Goal: Task Accomplishment & Management: Use online tool/utility

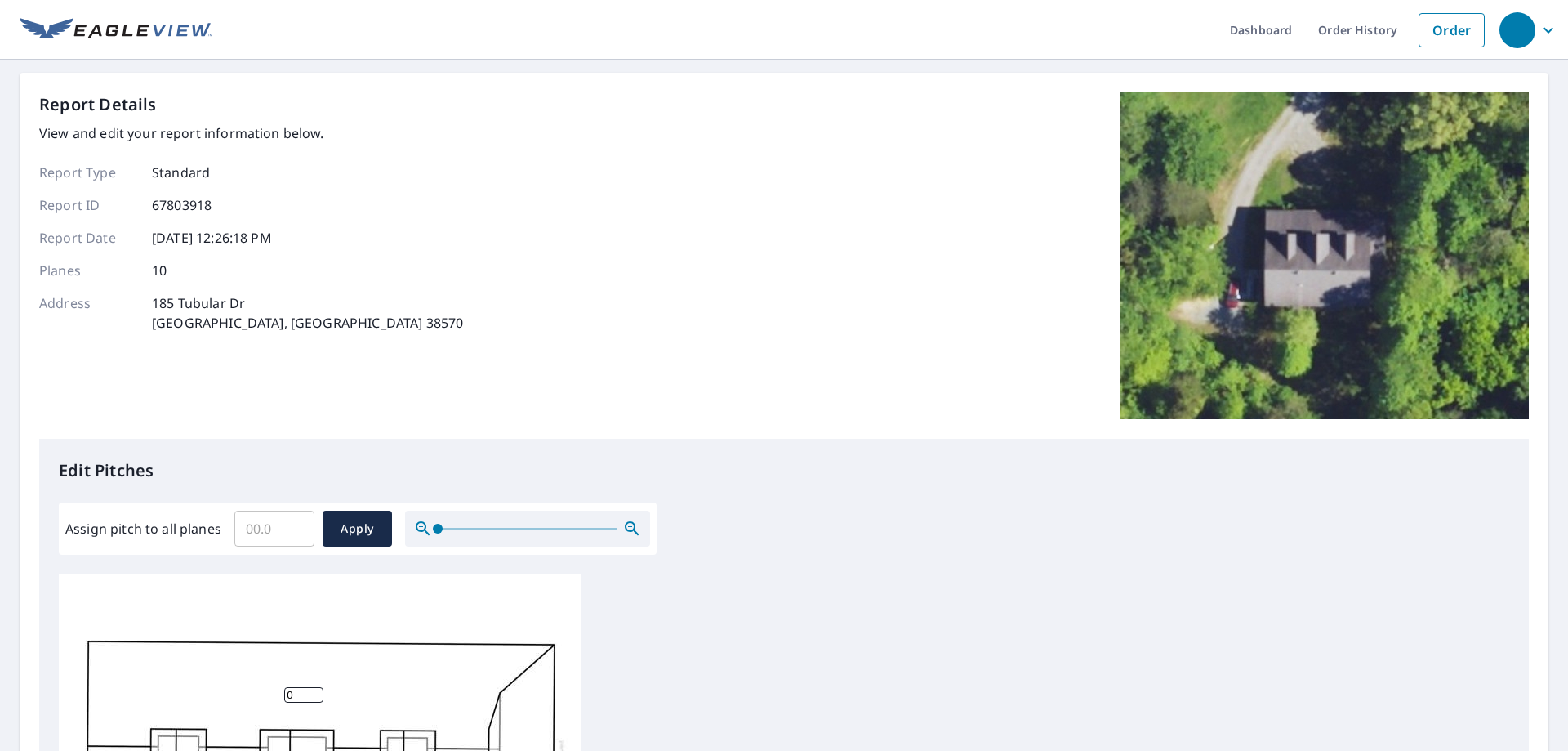
scroll to position [408, 0]
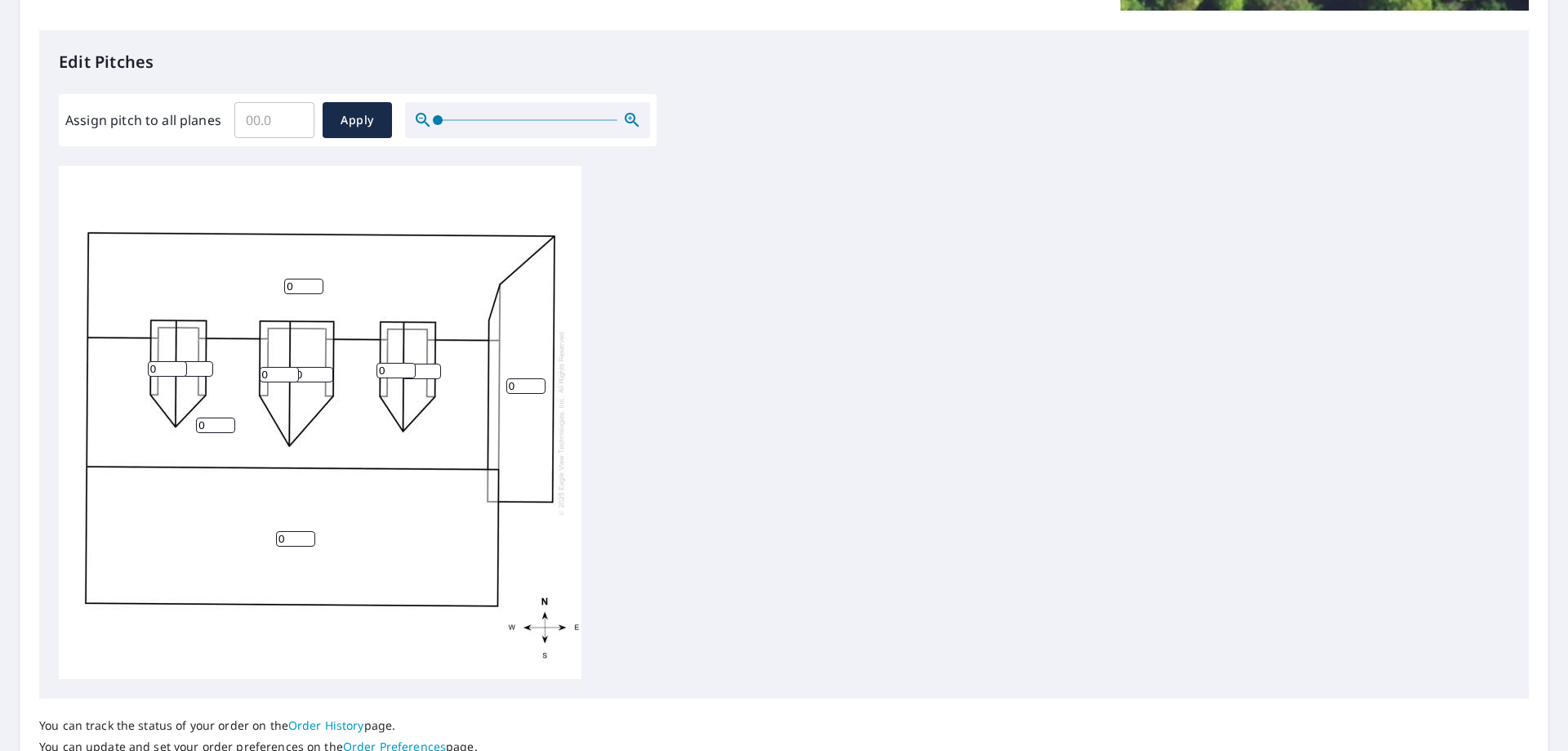
click at [299, 287] on input "0" at bounding box center [304, 286] width 39 height 16
drag, startPoint x: 297, startPoint y: 287, endPoint x: 266, endPoint y: 283, distance: 31.3
click at [269, 283] on div "0 0 0 0 0 0 0 0 0 0" at bounding box center [320, 422] width 523 height 513
type input "3"
drag, startPoint x: 157, startPoint y: 366, endPoint x: 130, endPoint y: 363, distance: 27.2
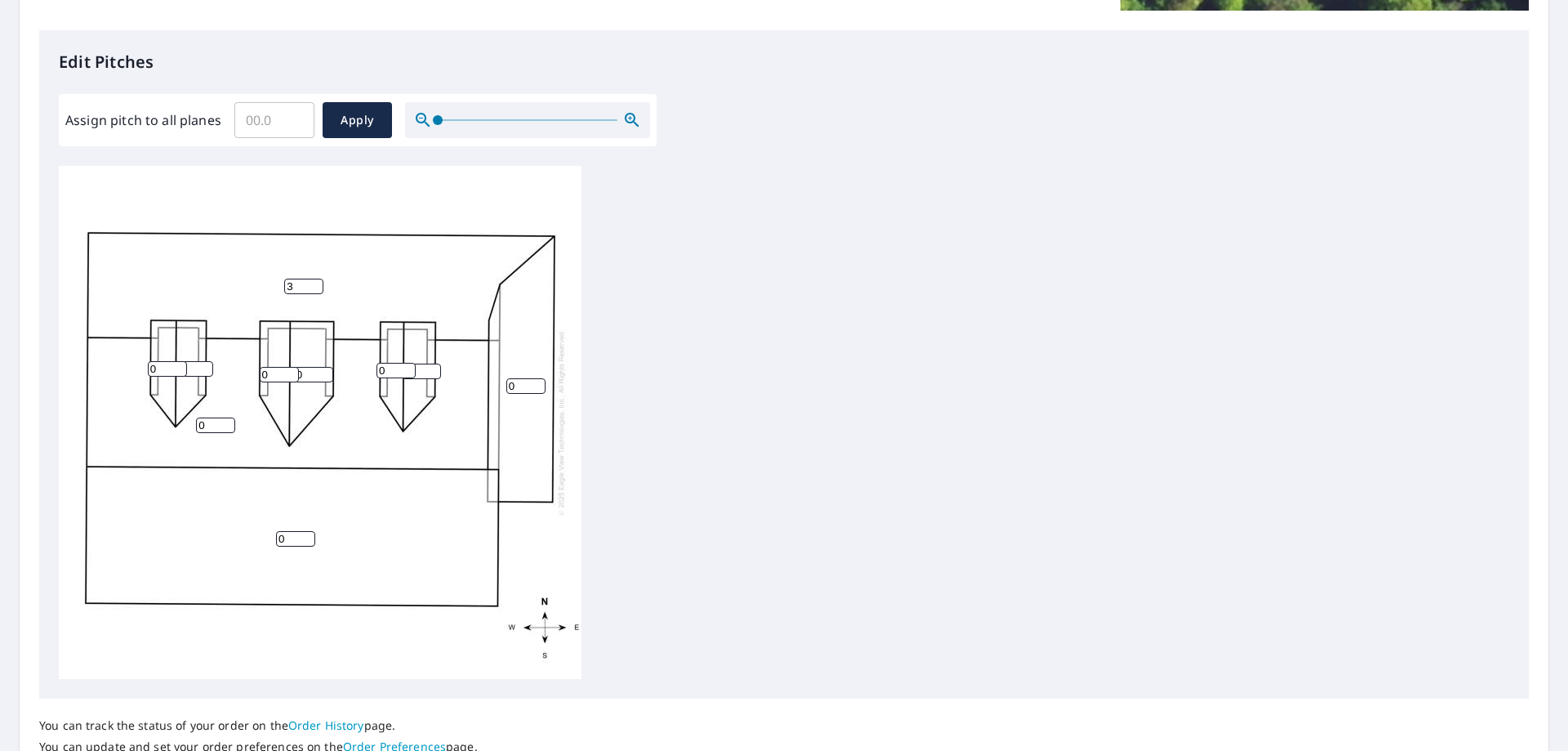
click at [130, 363] on div "0 3 0 0 0 0 0 0 0 0" at bounding box center [320, 422] width 523 height 513
type input "10"
drag, startPoint x: 268, startPoint y: 374, endPoint x: 252, endPoint y: 375, distance: 16.0
click at [250, 372] on div "0 3 0 0 0 0 0 0 10 0" at bounding box center [320, 422] width 523 height 513
type input "10"
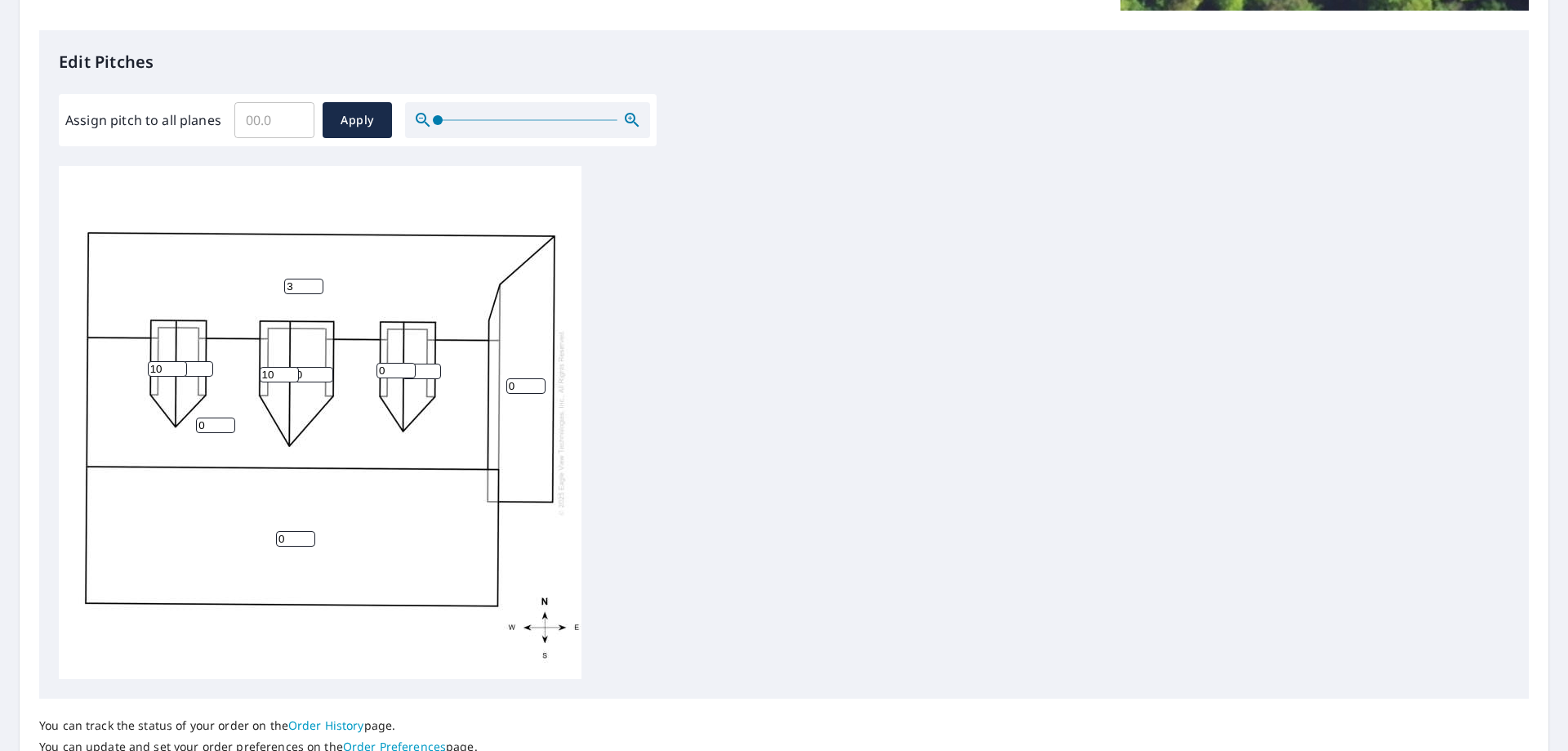
click at [312, 374] on input "0" at bounding box center [313, 374] width 39 height 16
drag, startPoint x: 313, startPoint y: 373, endPoint x: 272, endPoint y: 370, distance: 41.1
click at [273, 370] on div "0 3 0 0 010 10 0 0 10 0" at bounding box center [320, 422] width 523 height 513
type input "10"
type input "1"
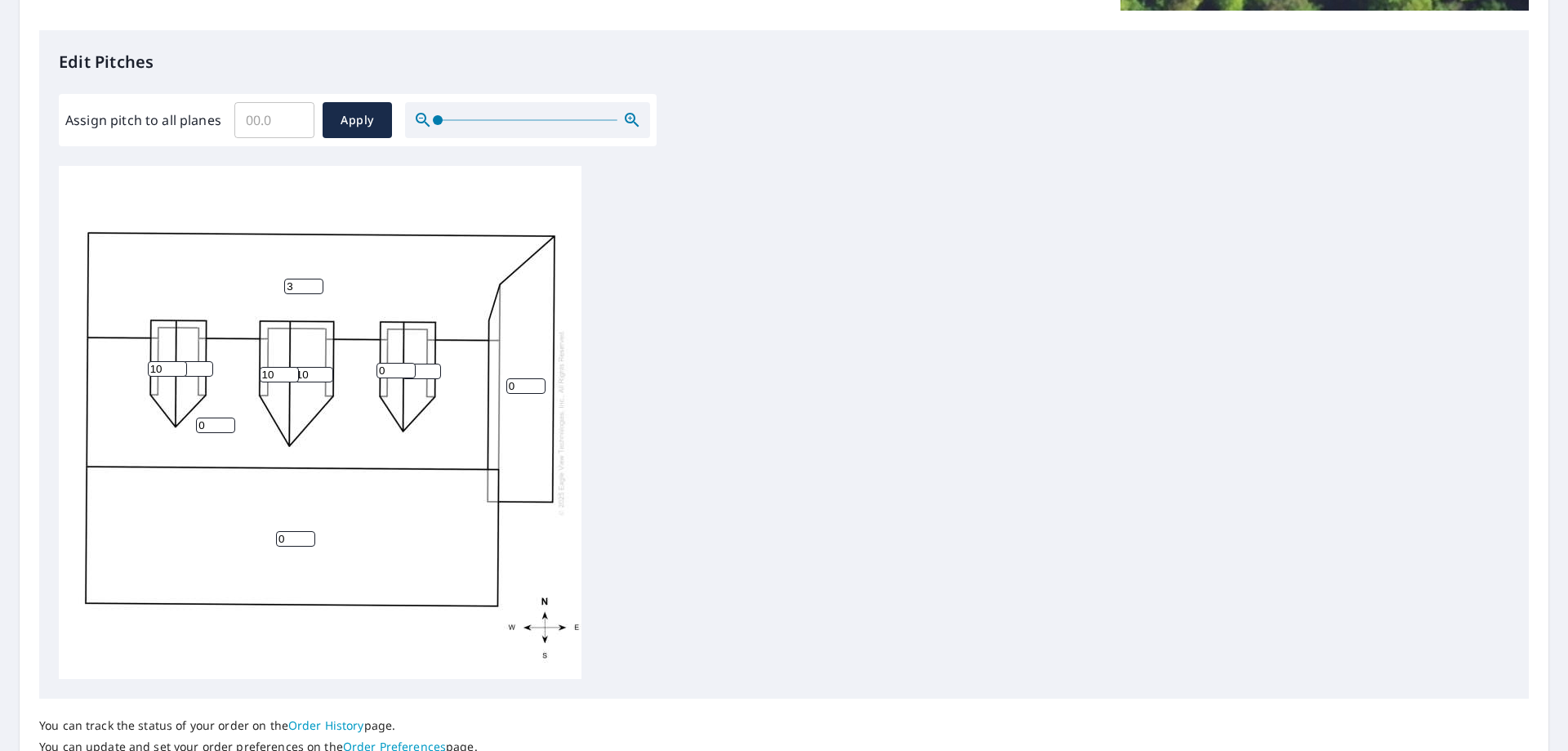
click at [204, 368] on input "1" at bounding box center [193, 369] width 39 height 16
click at [195, 366] on input "1" at bounding box center [193, 369] width 39 height 16
drag, startPoint x: 195, startPoint y: 367, endPoint x: 160, endPoint y: 365, distance: 35.1
click at [160, 365] on div "0 3 0 0 10 10 0 1 10 0" at bounding box center [320, 422] width 523 height 513
click at [196, 372] on input "1" at bounding box center [193, 369] width 39 height 16
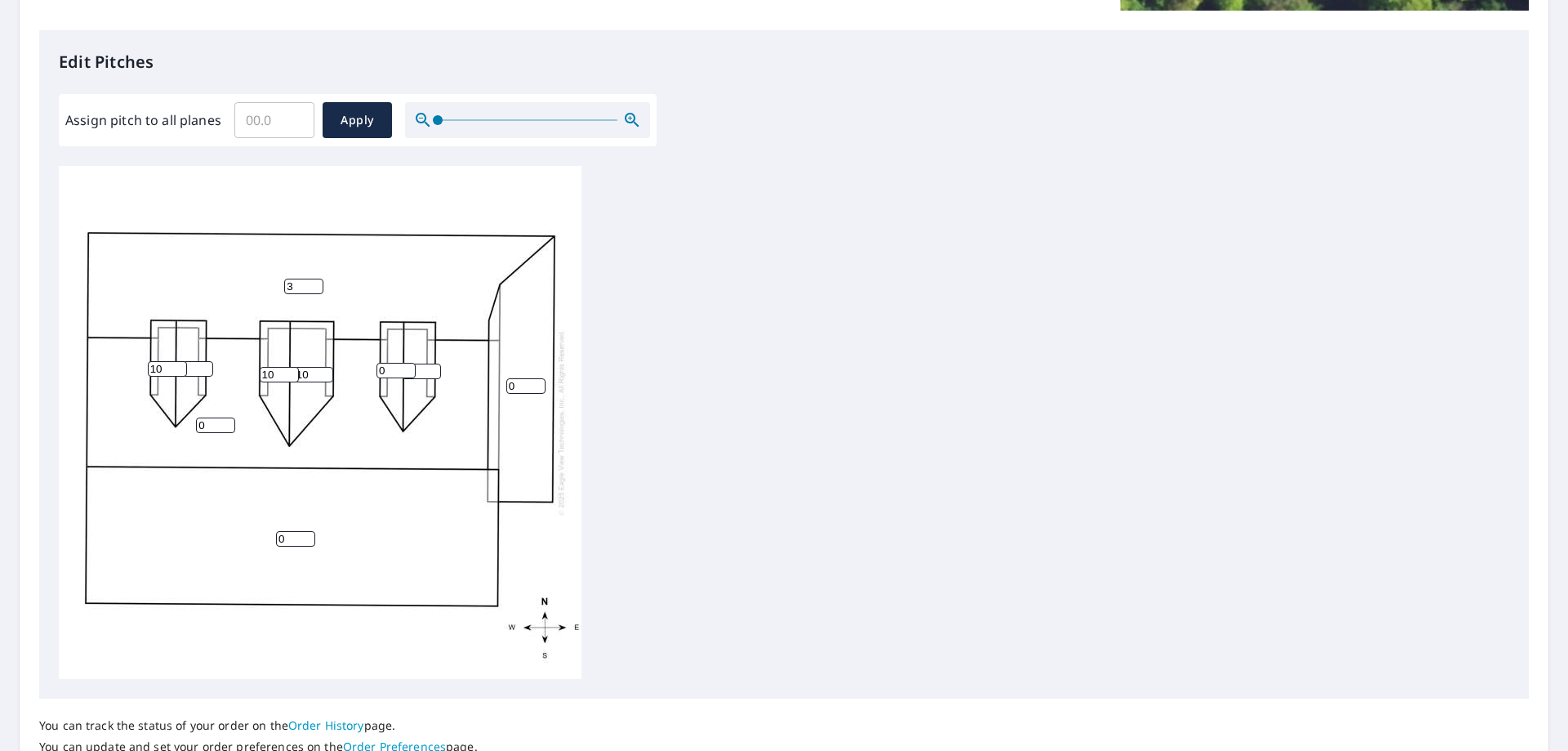
drag, startPoint x: 395, startPoint y: 370, endPoint x: 360, endPoint y: 370, distance: 35.0
click at [360, 370] on div "0 3 0 0 10 10 0 1 10 0" at bounding box center [320, 422] width 523 height 513
type input "10"
click at [421, 370] on input "0" at bounding box center [421, 372] width 39 height 16
type input "10"
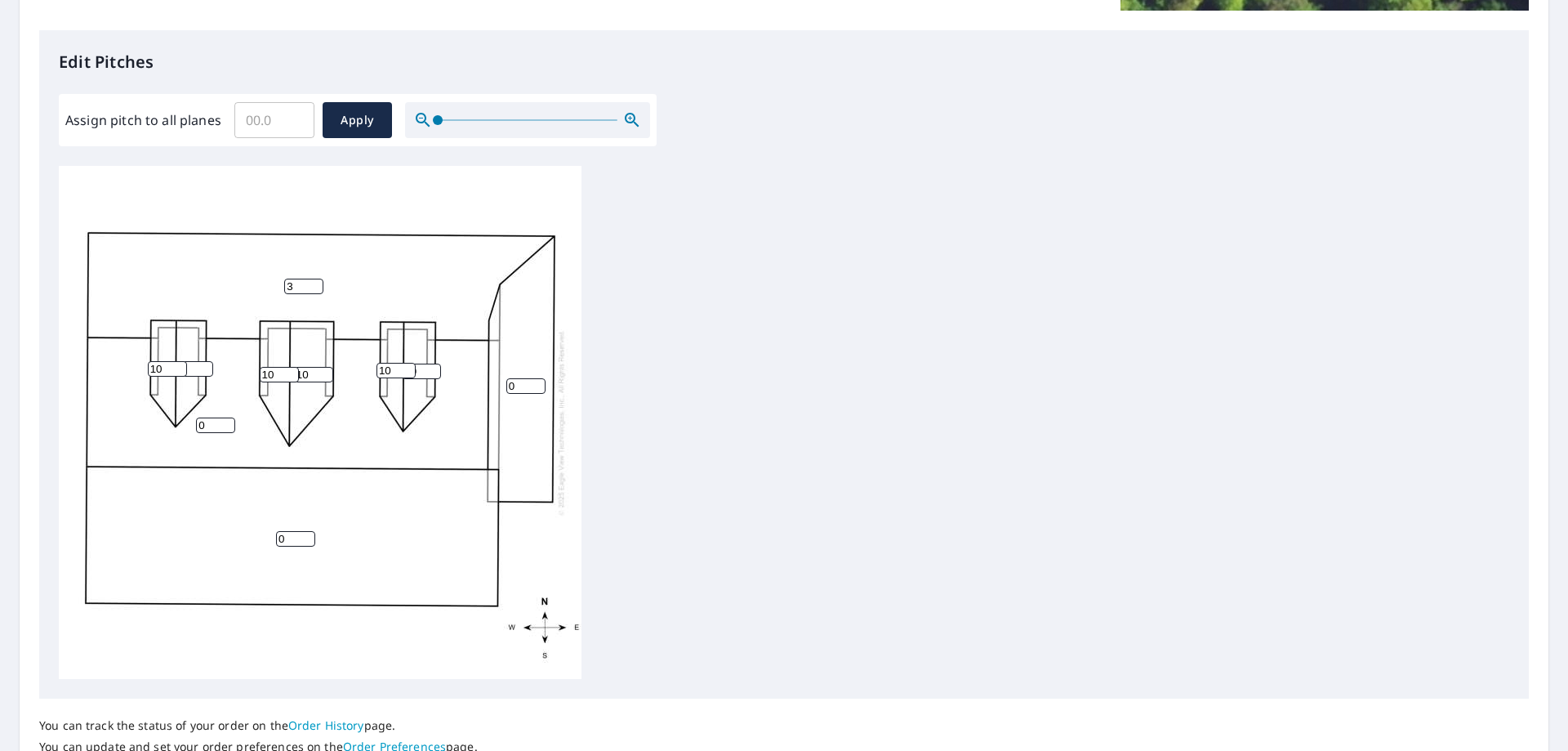
click at [515, 390] on input "0" at bounding box center [526, 386] width 39 height 16
click at [504, 388] on div "0 3 0 0 10 10 10 1 10 10" at bounding box center [320, 422] width 523 height 513
type input "3"
drag, startPoint x: 204, startPoint y: 427, endPoint x: 192, endPoint y: 426, distance: 12.0
click at [192, 426] on div "0 3 0 3 10 10 10 1 10 10" at bounding box center [320, 422] width 523 height 513
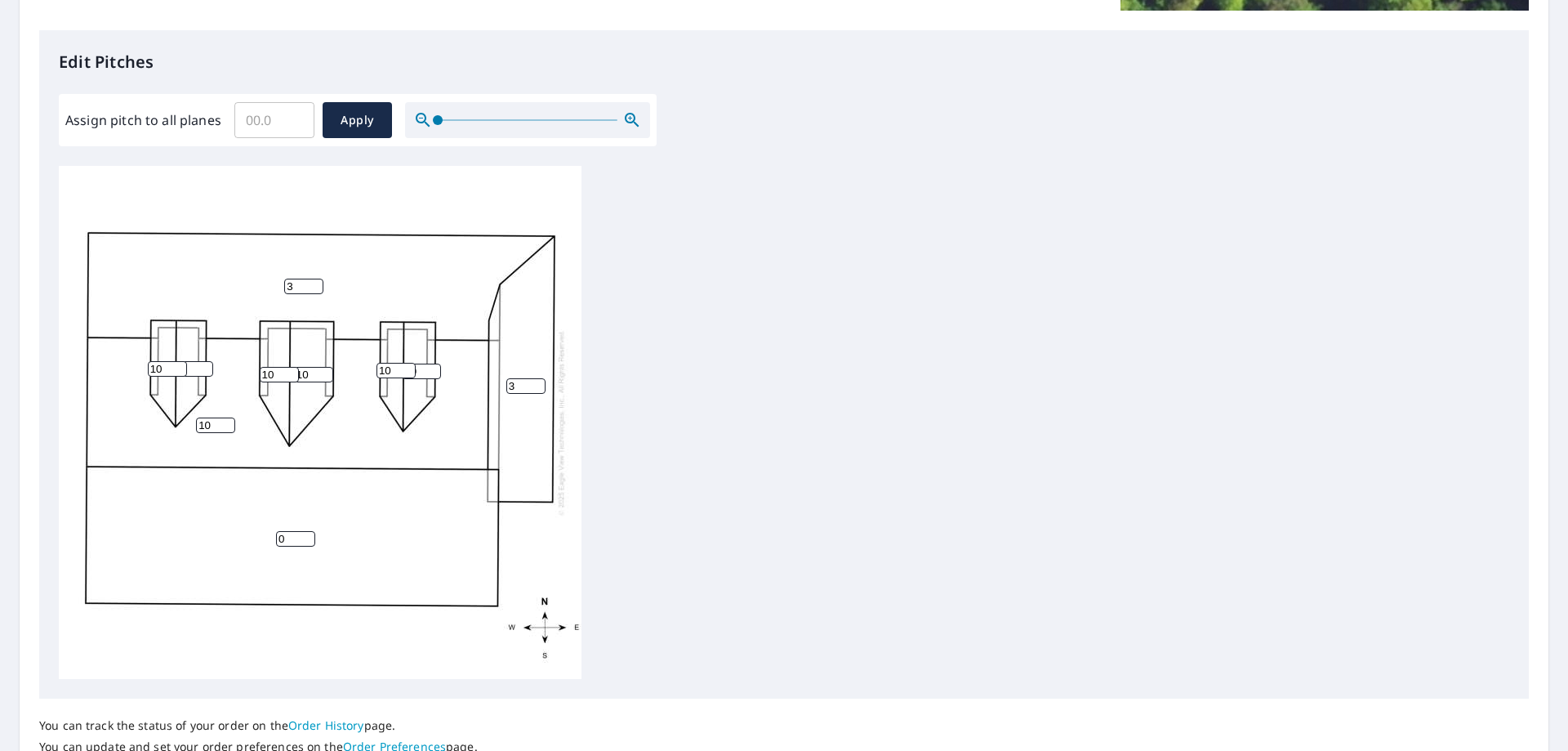
type input "10"
click at [289, 539] on input "0" at bounding box center [295, 539] width 39 height 16
drag, startPoint x: 289, startPoint y: 539, endPoint x: 259, endPoint y: 536, distance: 30.1
click at [259, 536] on div "0 3 10 3 10 10 10 1 10 10" at bounding box center [320, 422] width 523 height 513
type input "10"
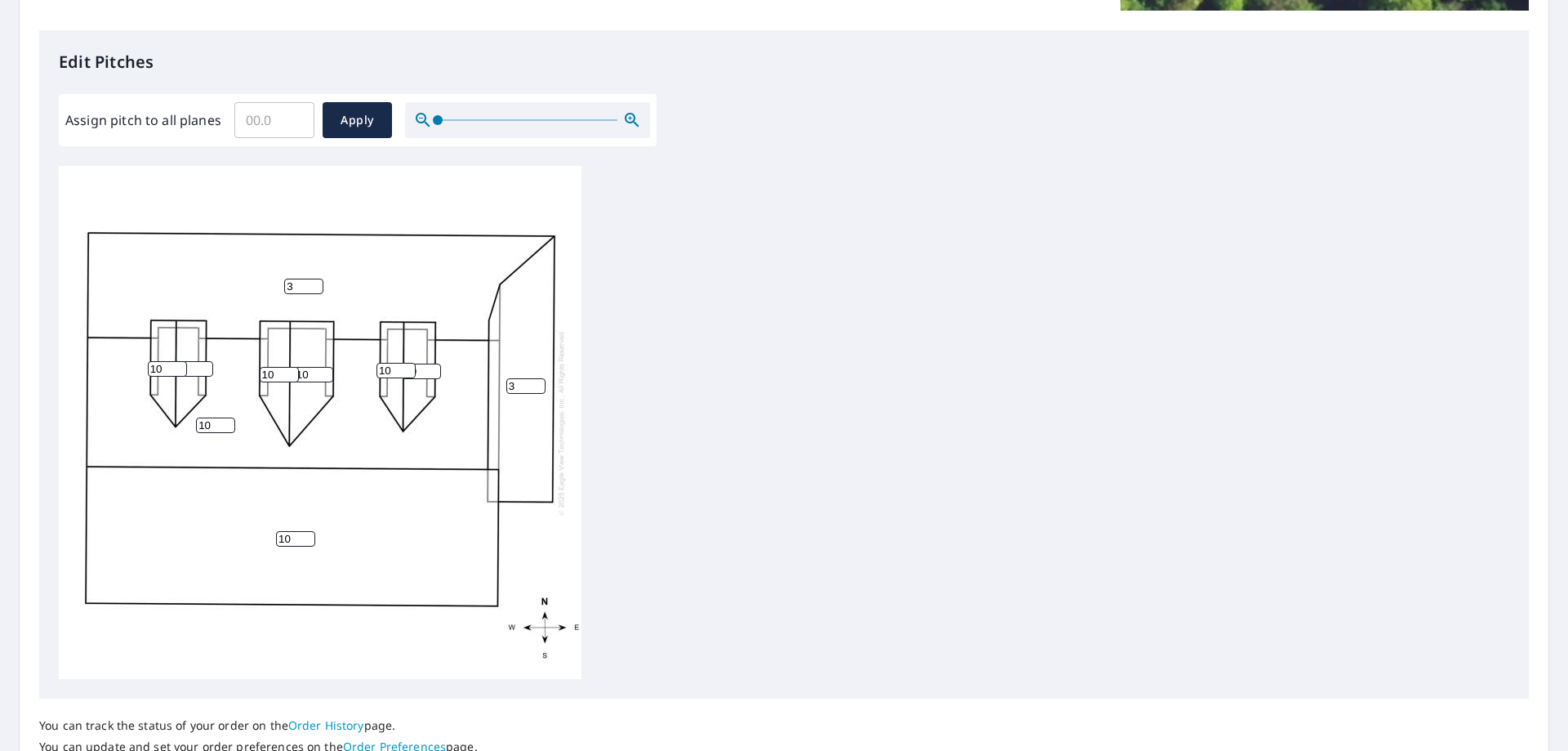
type input "0"
click at [203, 372] on input "0" at bounding box center [193, 369] width 39 height 16
click at [420, 373] on input "10" at bounding box center [421, 372] width 39 height 16
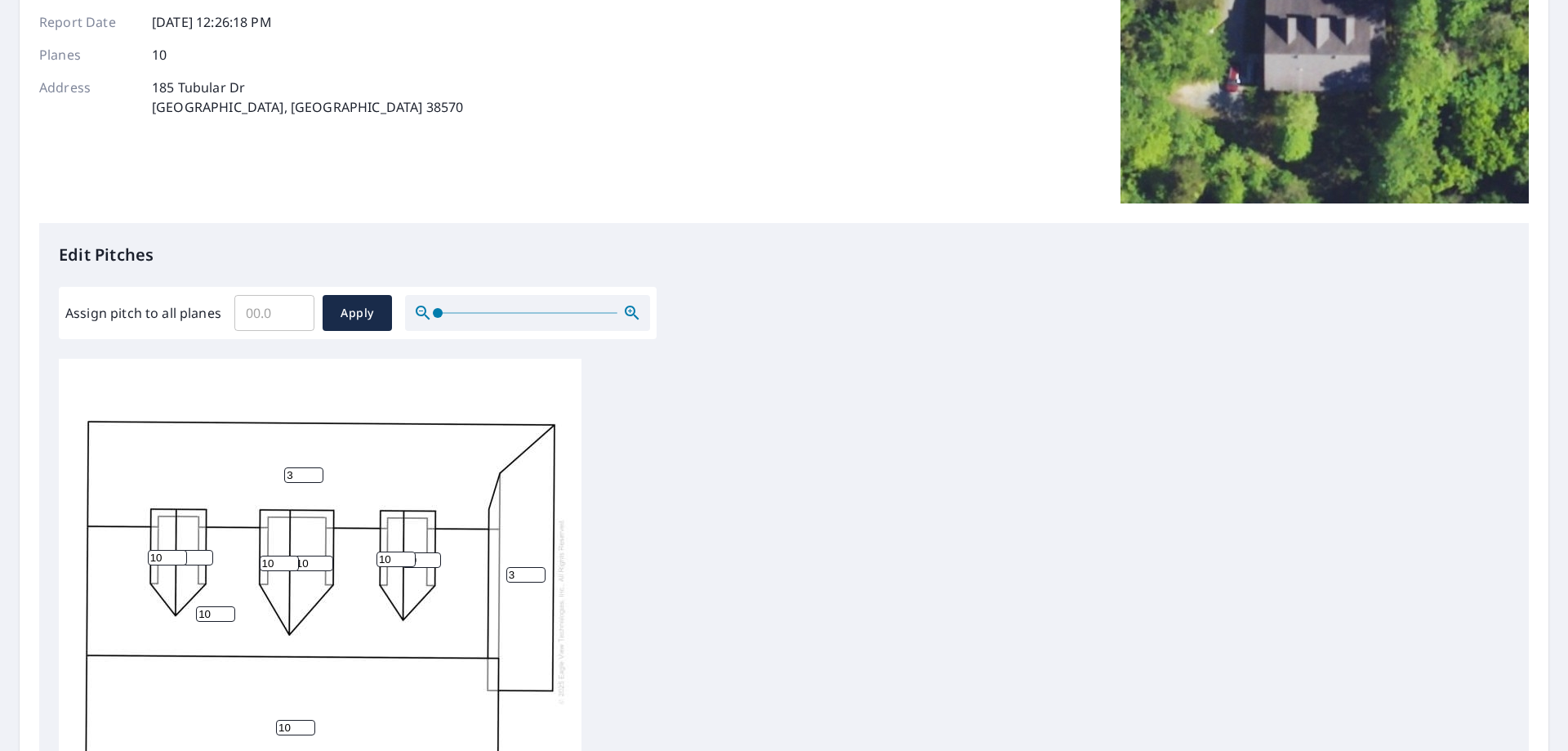
scroll to position [0, 0]
click at [252, 313] on input "Assign pitch to all planes" at bounding box center [274, 312] width 80 height 46
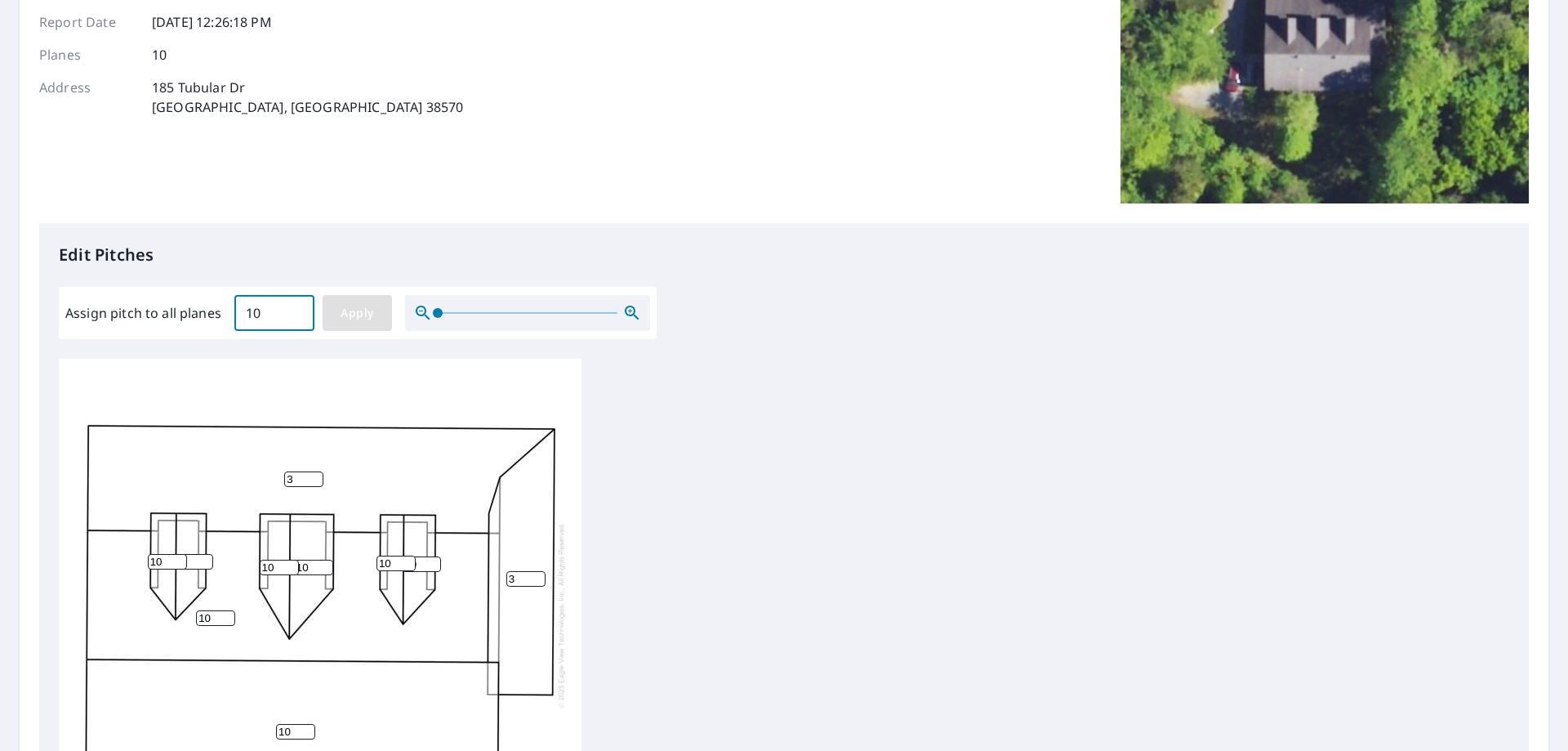
type input "10"
click at [369, 317] on span "Apply" at bounding box center [358, 312] width 44 height 20
type input "10"
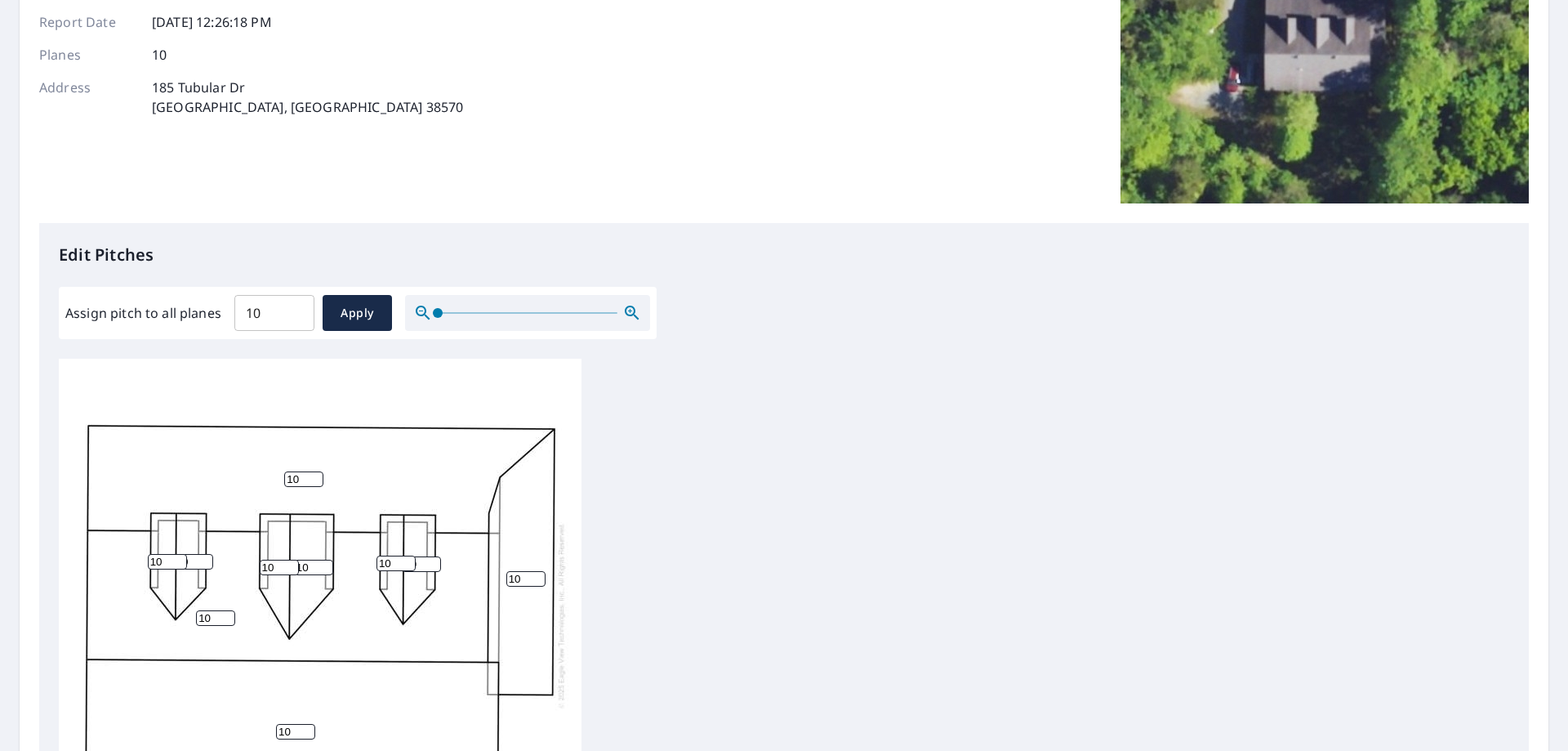
drag, startPoint x: 304, startPoint y: 479, endPoint x: 270, endPoint y: 479, distance: 34.0
click at [271, 479] on div "10 10 10 10 10 10 10 10 10 10" at bounding box center [320, 614] width 523 height 513
type input "3"
drag, startPoint x: 513, startPoint y: 580, endPoint x: 493, endPoint y: 583, distance: 20.2
click at [495, 580] on div "10 3 10 10 10 10 10 10 10 10" at bounding box center [320, 614] width 523 height 513
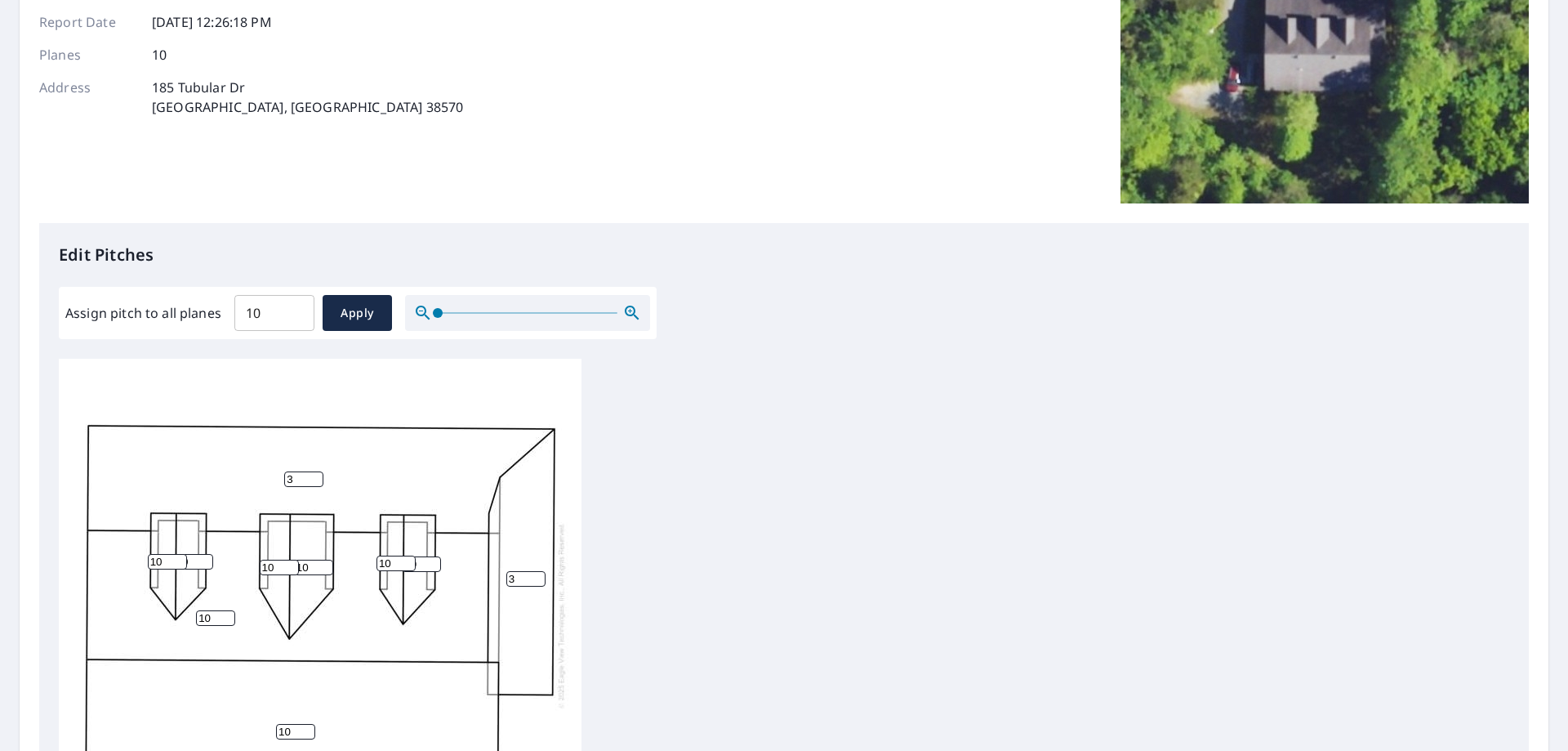
type input "3"
click at [728, 462] on div "10 3 10 3 10 10 10 10 10 10" at bounding box center [784, 614] width 1451 height 513
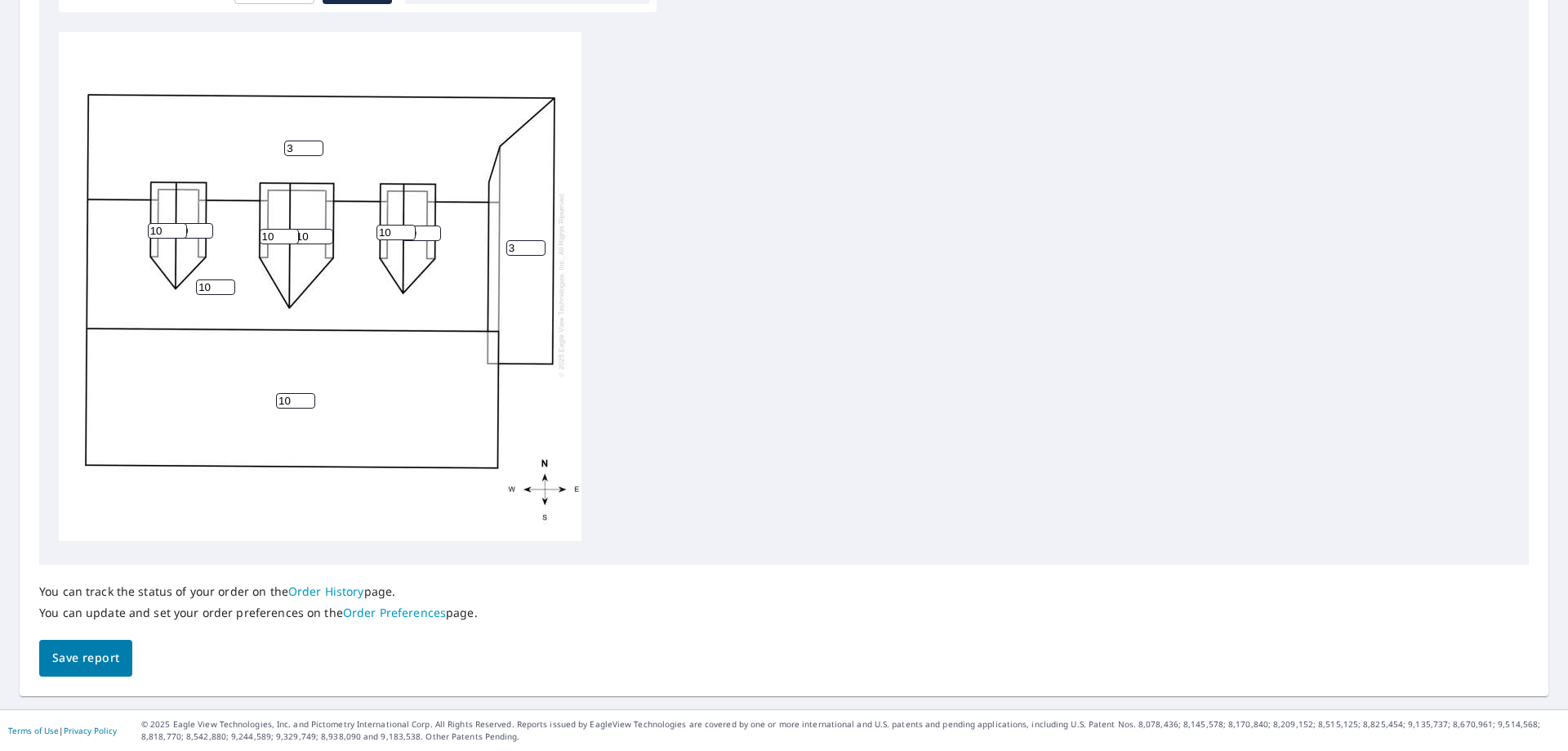
click at [100, 650] on span "Save report" at bounding box center [85, 657] width 67 height 20
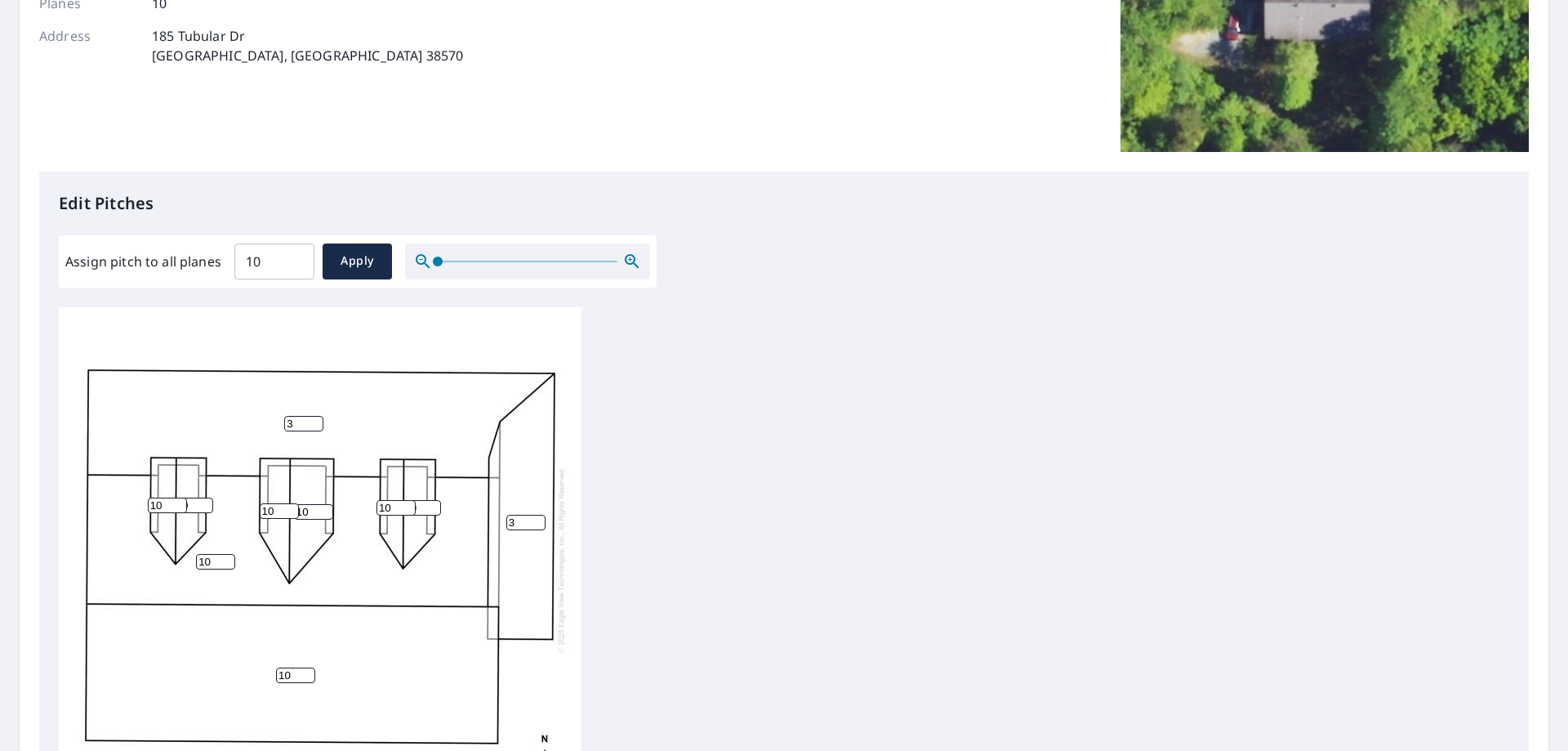
scroll to position [0, 0]
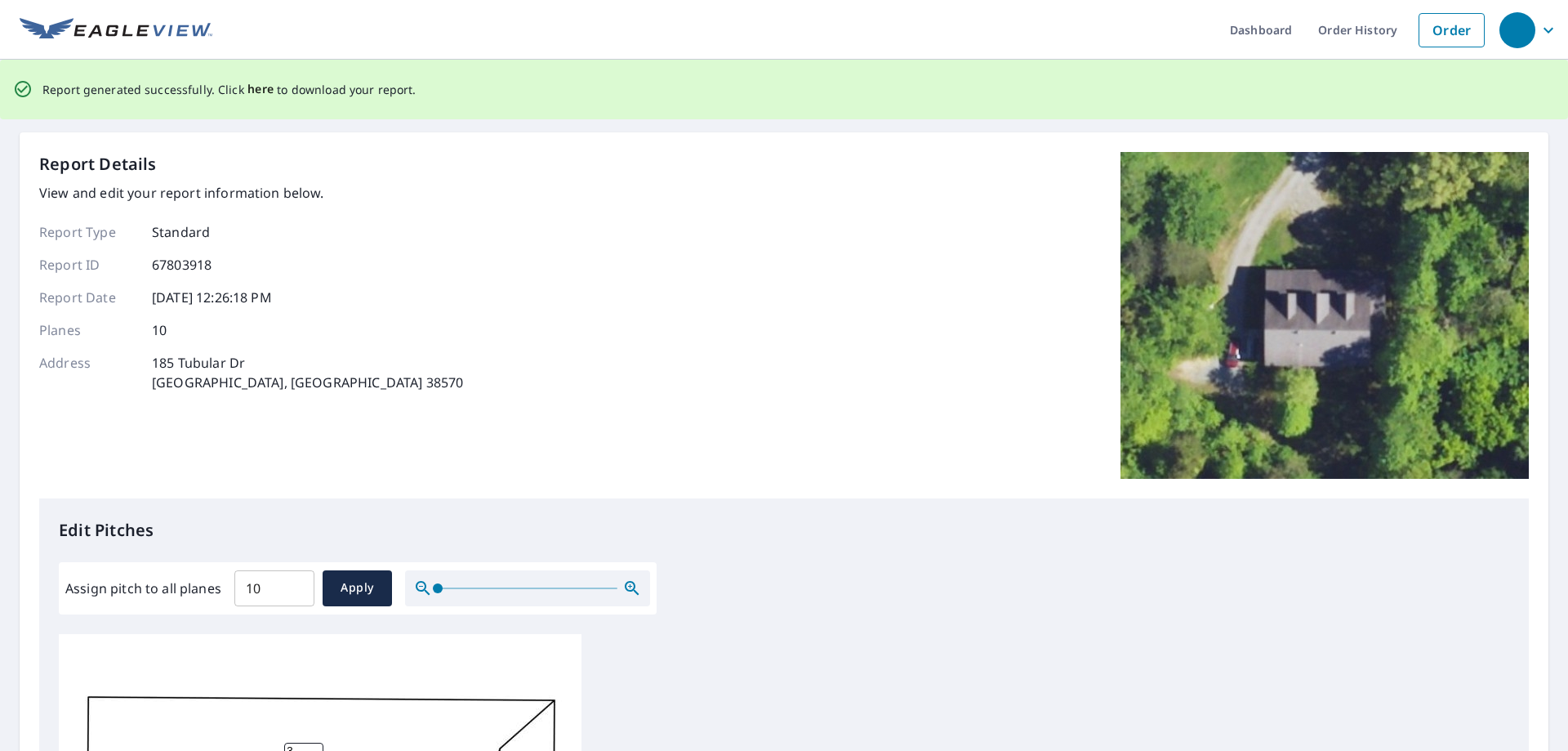
click at [260, 91] on span "here" at bounding box center [260, 89] width 27 height 20
